Goal: Task Accomplishment & Management: Manage account settings

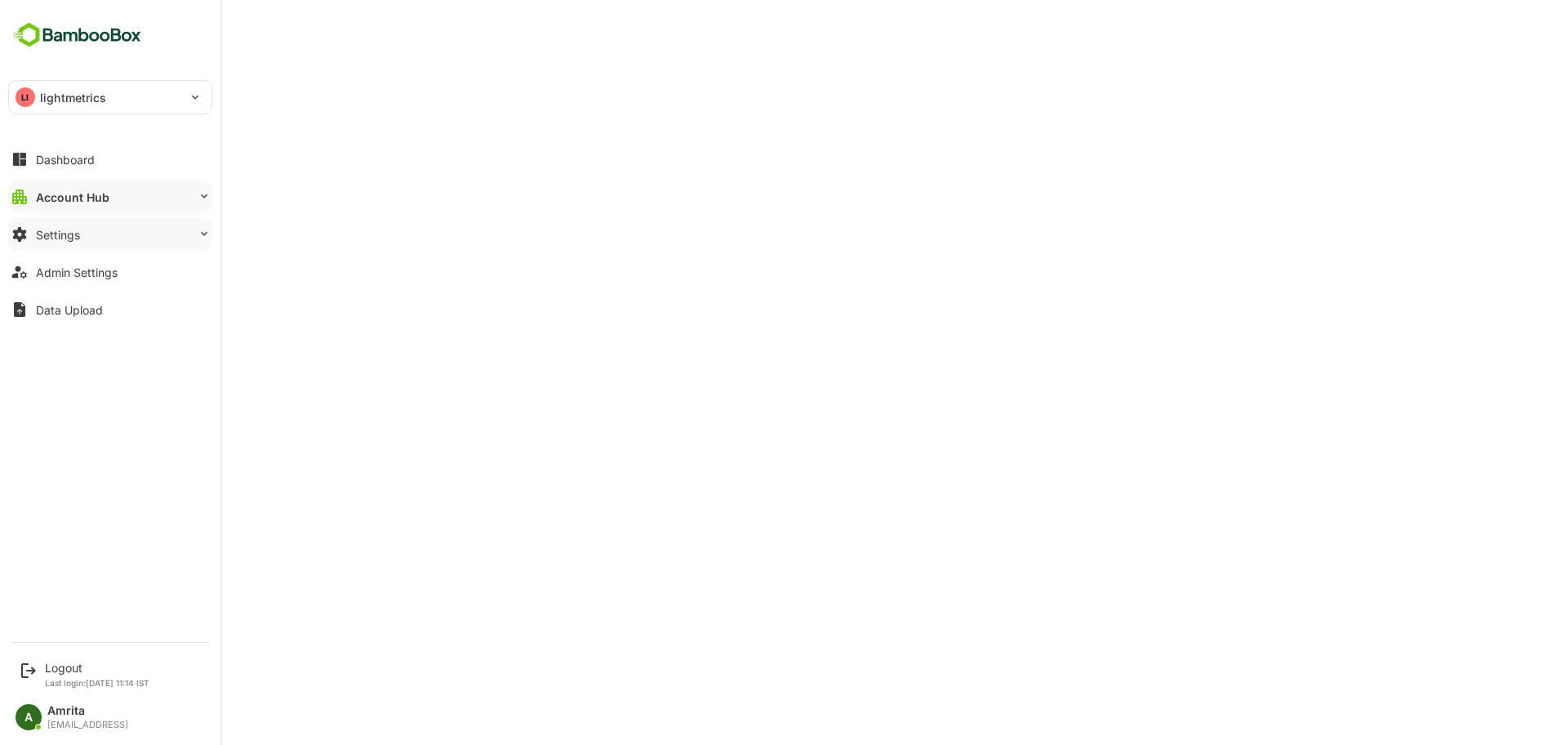
click at [55, 247] on button "Settings" at bounding box center [109, 235] width 204 height 33
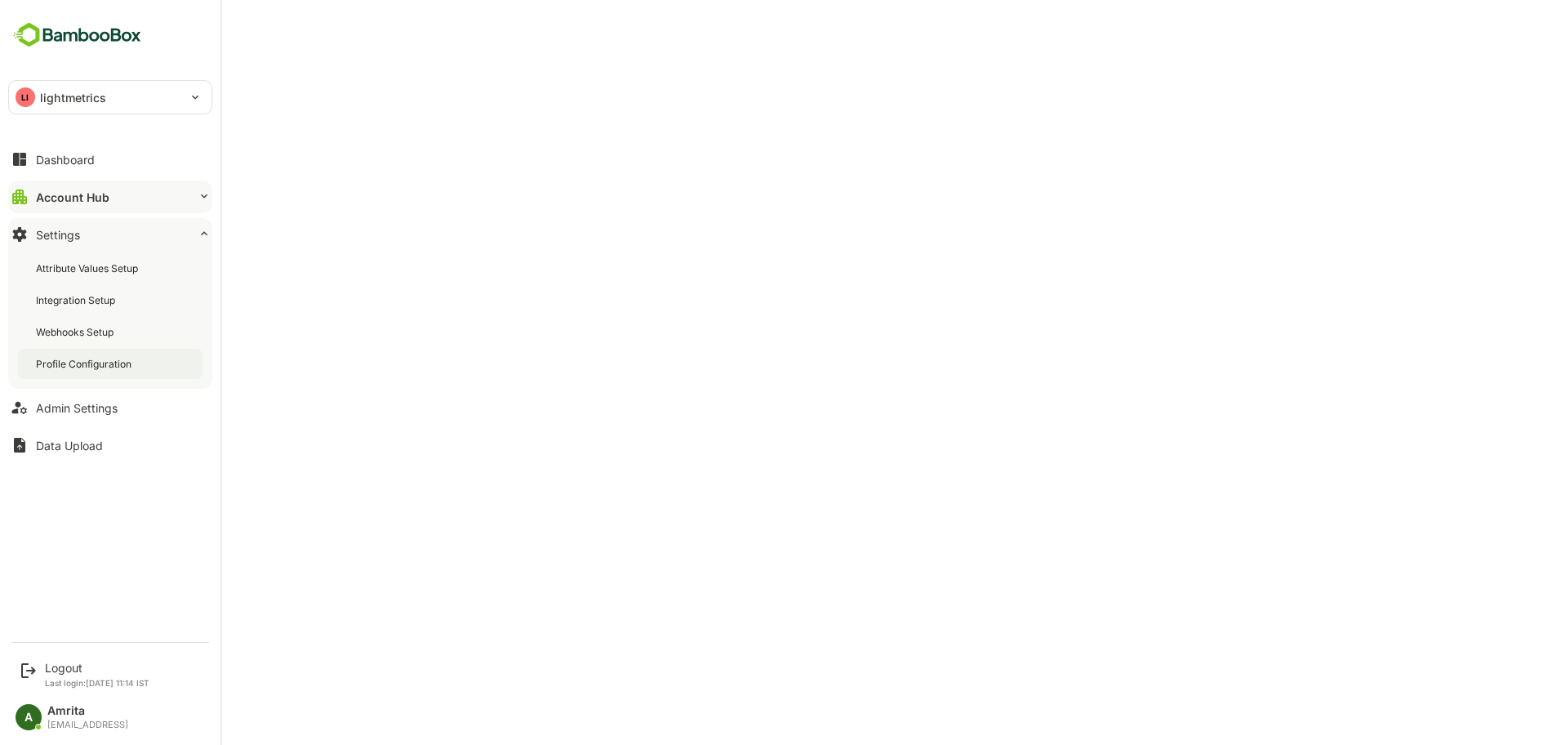
click at [82, 372] on div "Profile Configuration" at bounding box center [110, 363] width 185 height 30
click at [43, 201] on div "Account Hub" at bounding box center [71, 197] width 71 height 14
click at [92, 272] on div "Attribute Values Setup" at bounding box center [88, 268] width 105 height 14
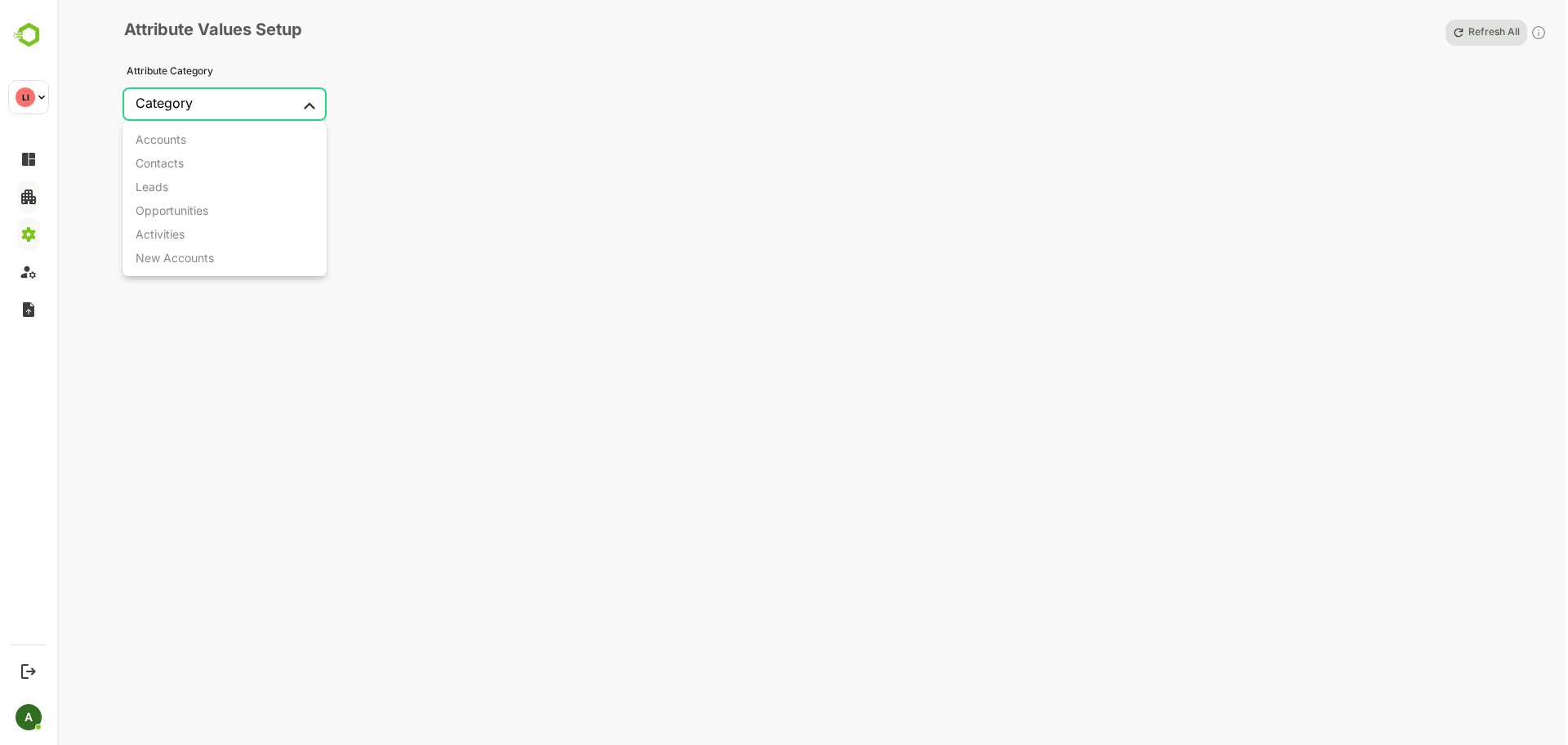
click at [223, 98] on body "**********" at bounding box center [784, 372] width 1568 height 745
click at [30, 160] on div at bounding box center [784, 372] width 1568 height 745
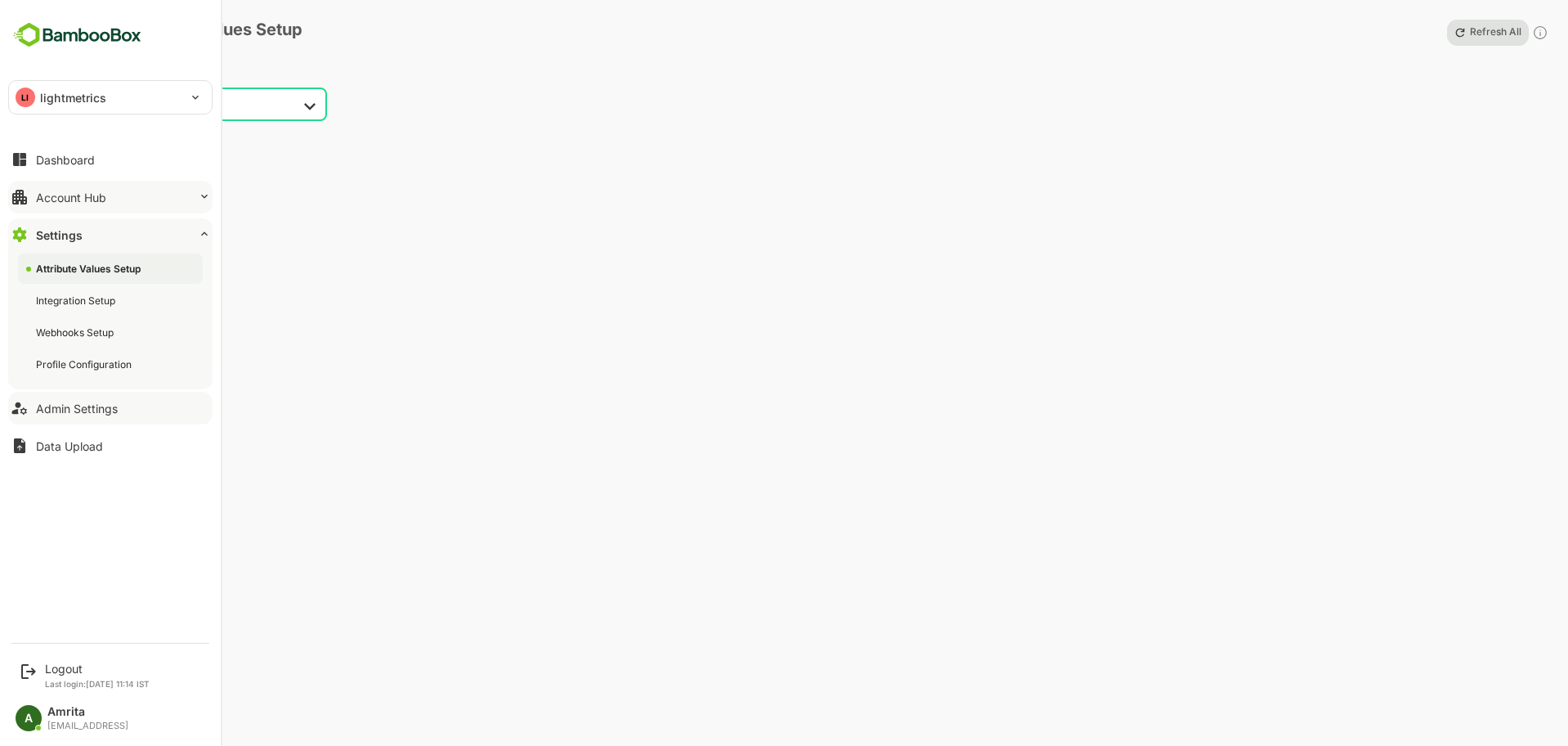
click at [55, 400] on button "Admin Settings" at bounding box center [109, 408] width 204 height 33
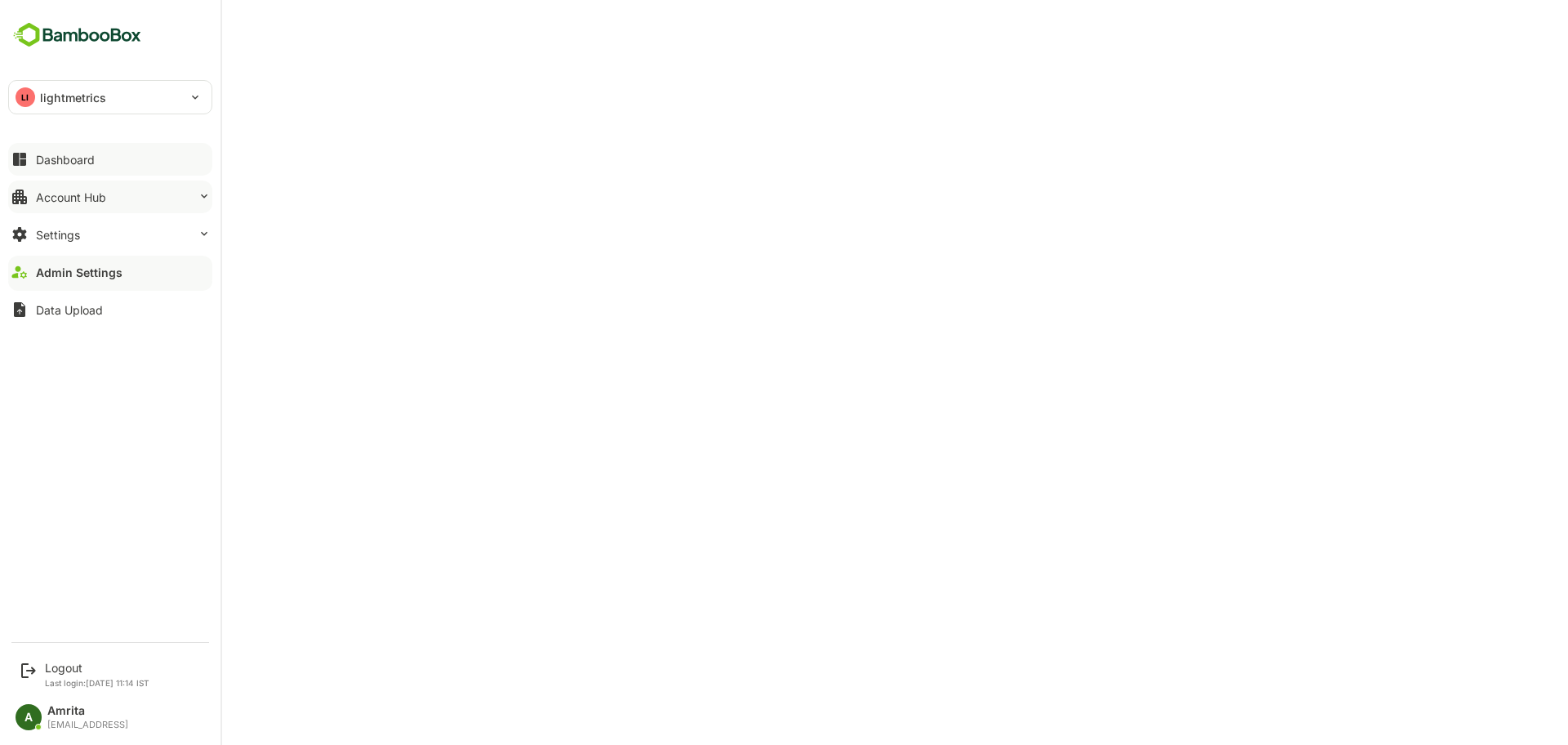
click at [40, 158] on div "Dashboard" at bounding box center [65, 159] width 59 height 14
click at [77, 186] on button "Account Hub" at bounding box center [109, 197] width 204 height 33
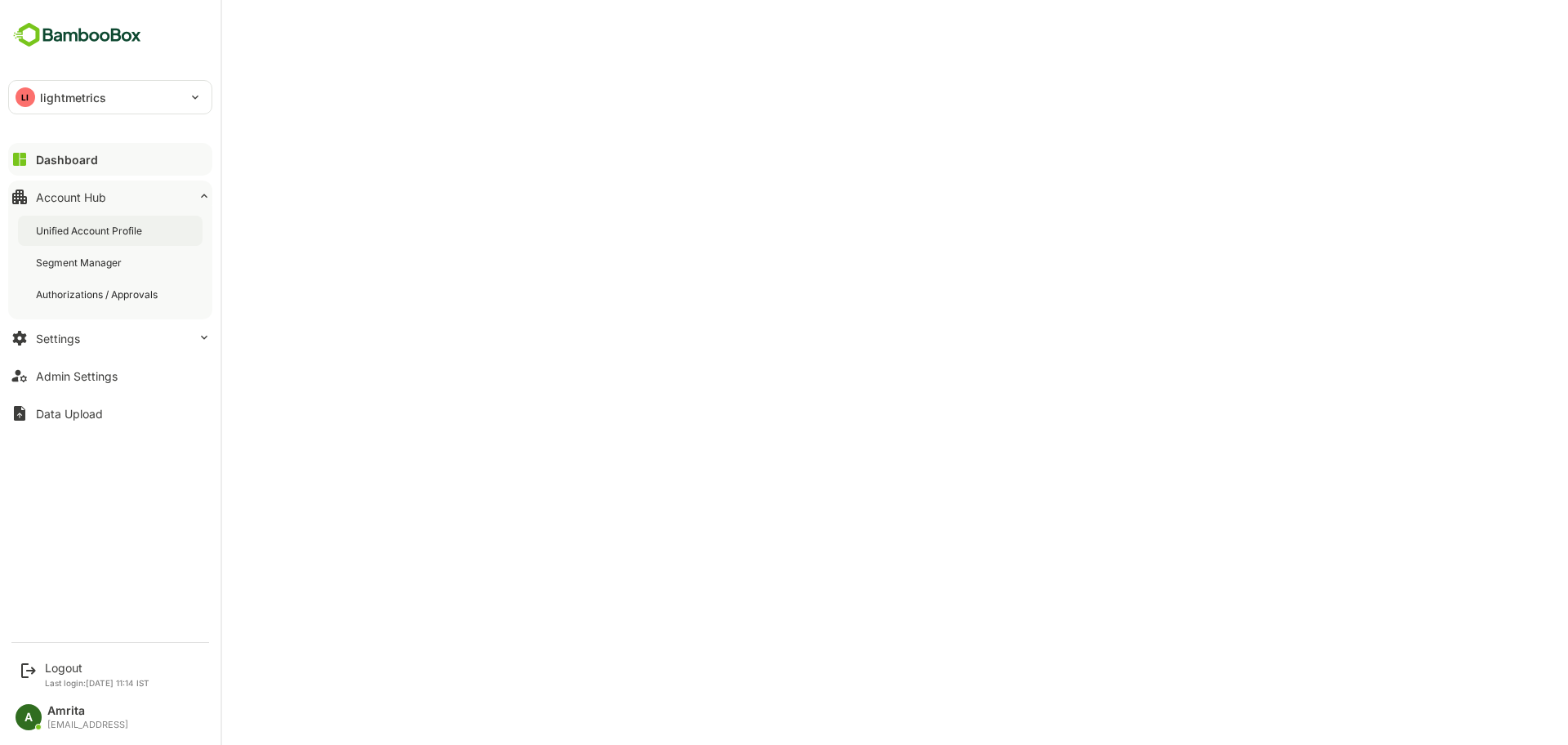
click at [105, 226] on div "Unified Account Profile" at bounding box center [90, 230] width 109 height 14
click at [106, 378] on div "Admin Settings" at bounding box center [76, 376] width 81 height 14
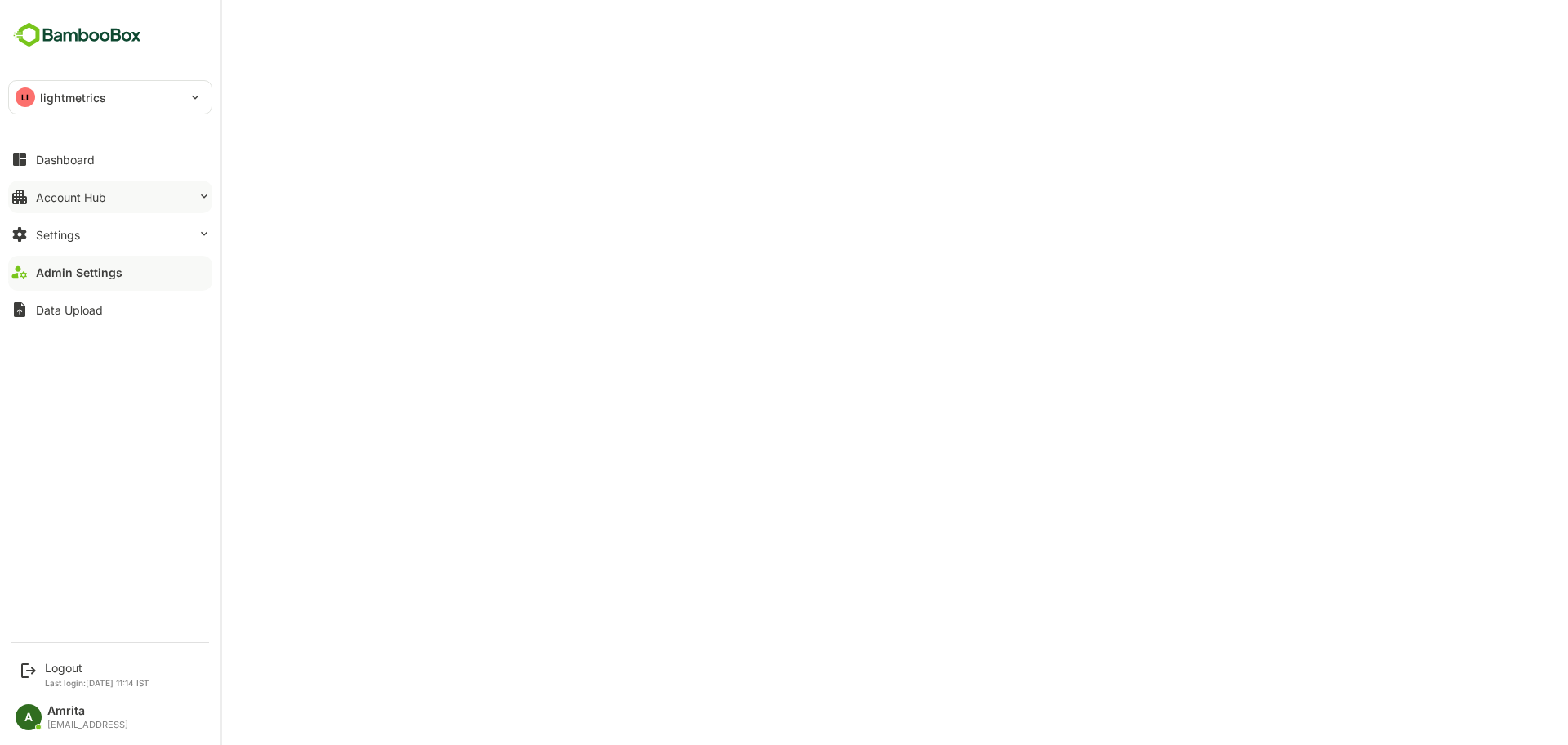
click at [84, 213] on button "Account Hub" at bounding box center [109, 197] width 204 height 33
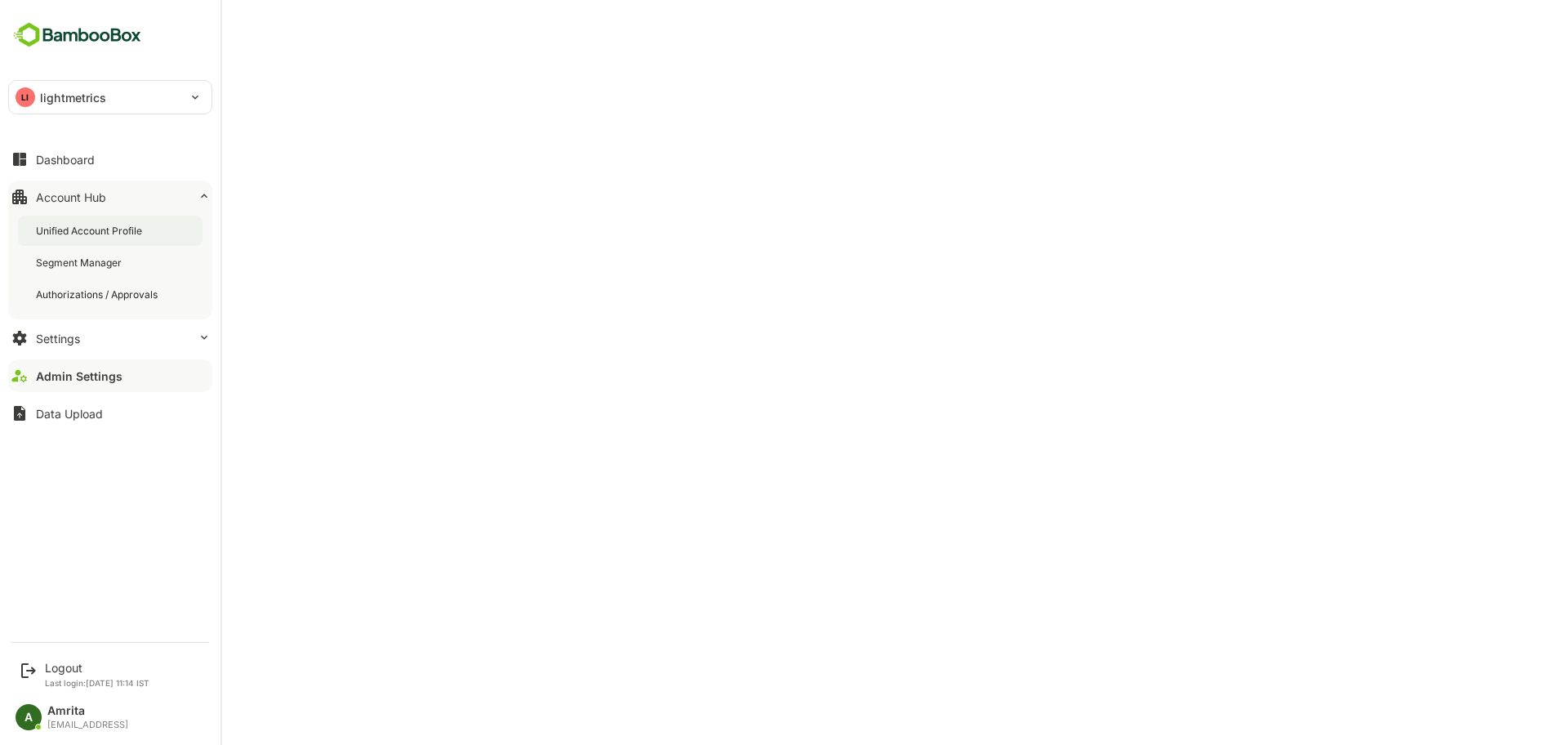
click at [77, 223] on div "Unified Account Profile" at bounding box center [90, 230] width 109 height 14
click at [59, 669] on div "Logout" at bounding box center [97, 667] width 104 height 14
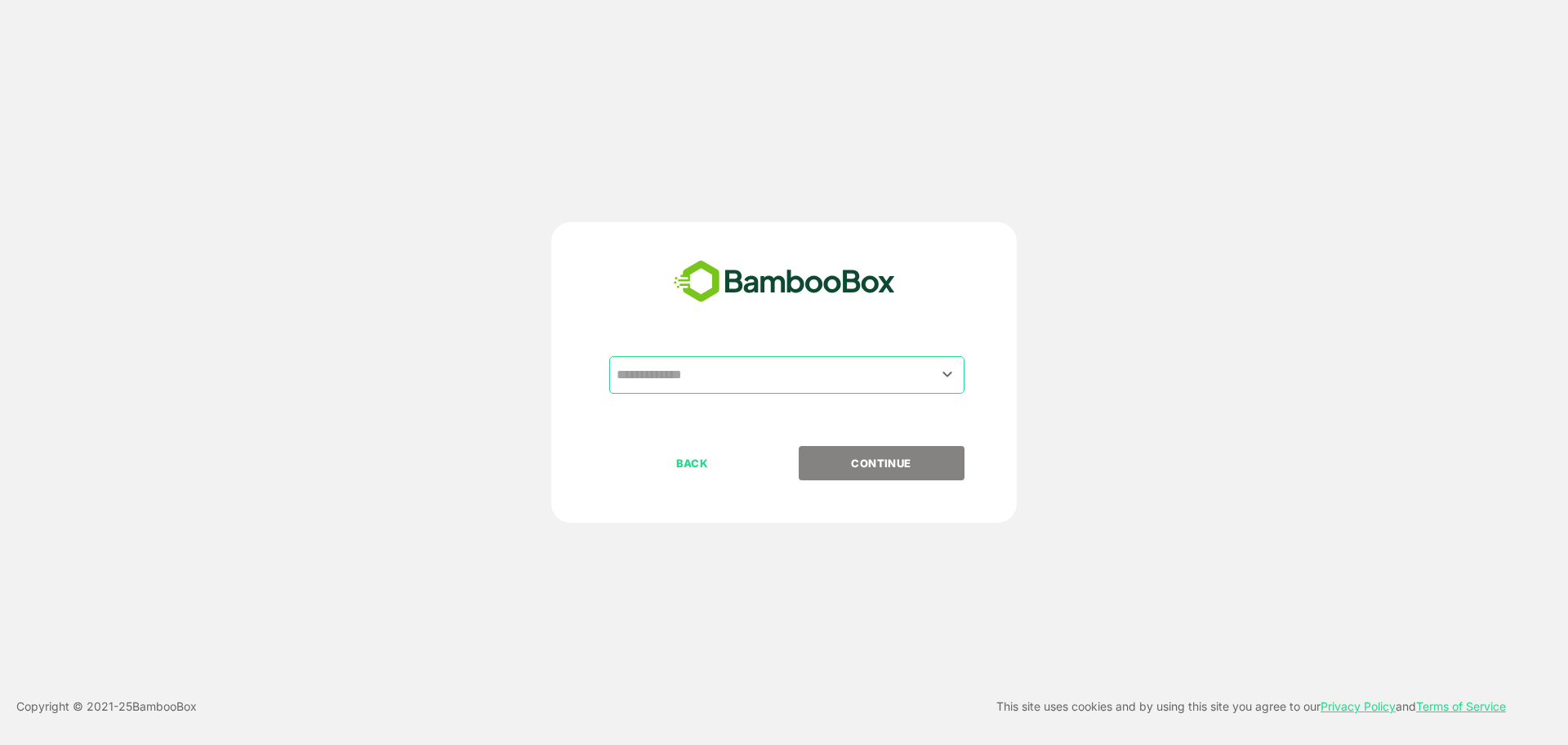
click at [813, 376] on input "text" at bounding box center [787, 375] width 349 height 31
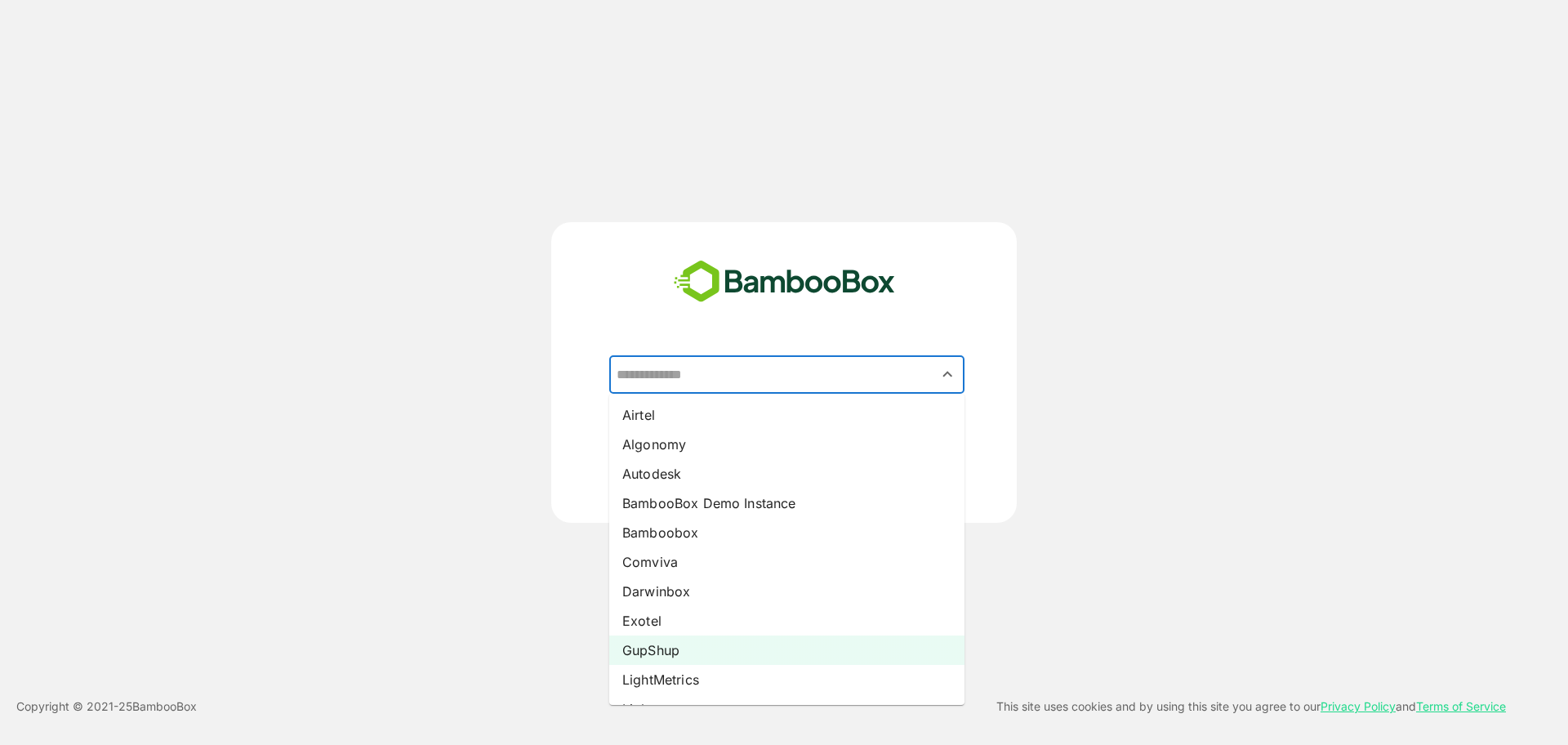
scroll to position [231, 0]
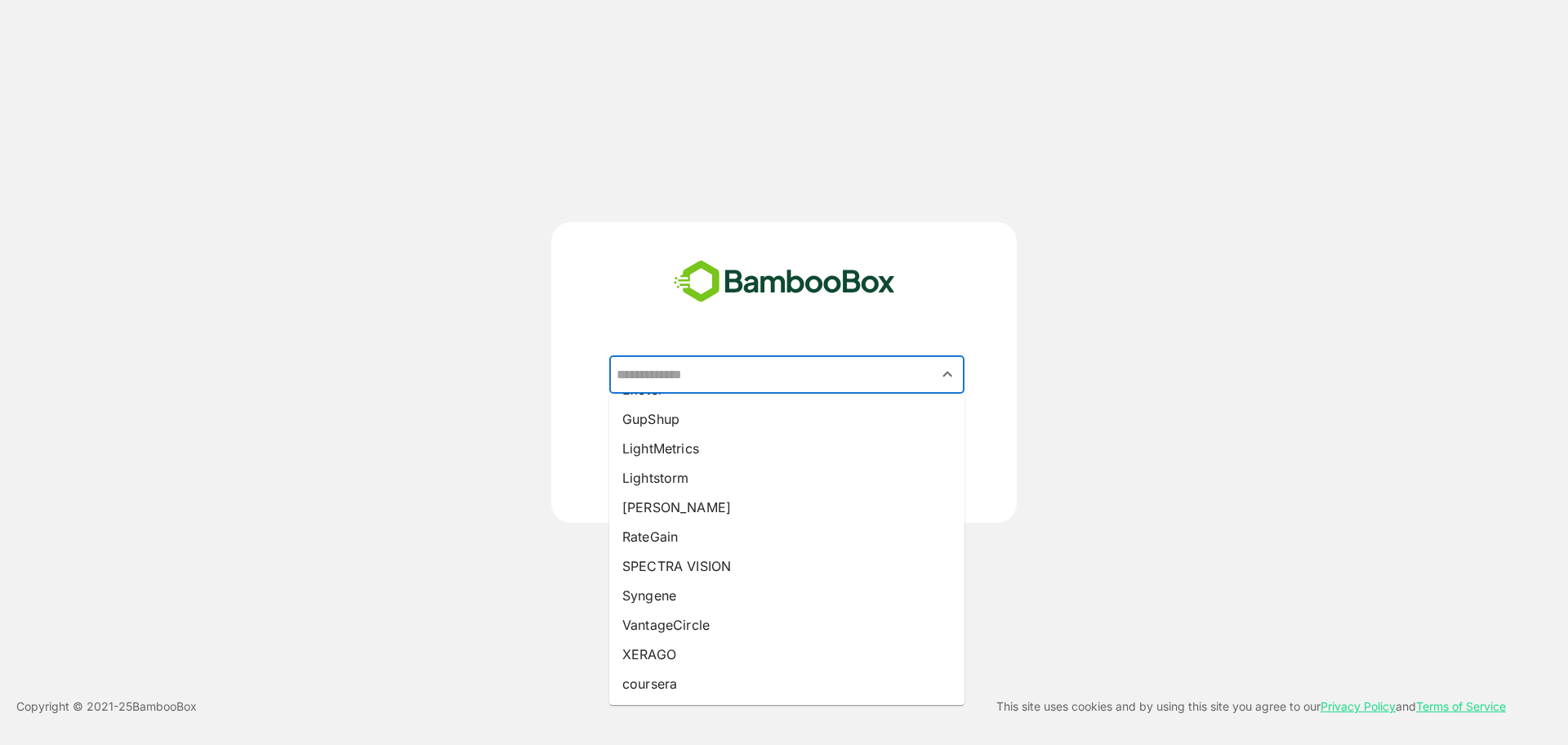
click at [1410, 444] on div "​ Airtel Algonomy Autodesk BambooBox Demo Instance Bamboobox Comviva Darwinbox …" at bounding box center [784, 372] width 1255 height 301
